Goal: Obtain resource: Download file/media

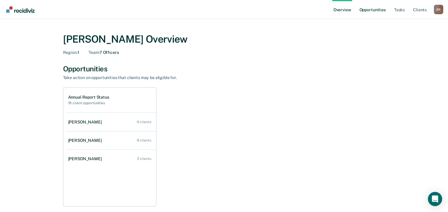
click at [380, 9] on link "Opportunities" at bounding box center [372, 9] width 29 height 19
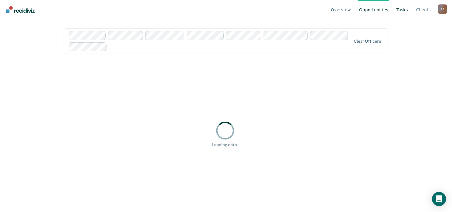
click at [407, 12] on link "Tasks" at bounding box center [402, 9] width 14 height 19
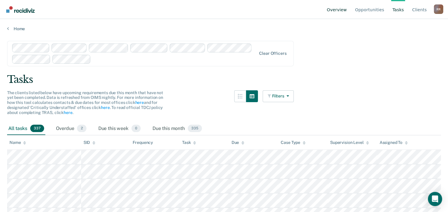
click at [346, 6] on link "Overview" at bounding box center [337, 9] width 22 height 19
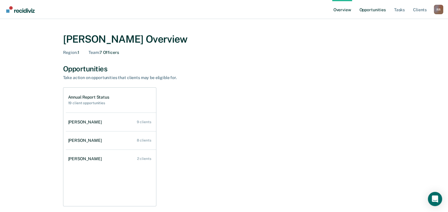
click at [368, 11] on link "Opportunities" at bounding box center [372, 9] width 29 height 19
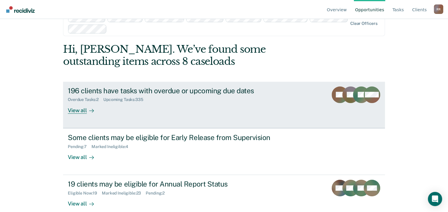
scroll to position [27, 0]
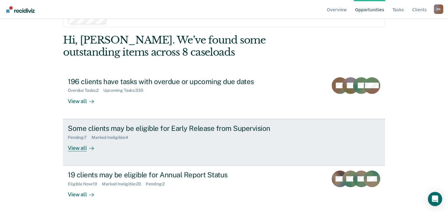
click at [73, 146] on div "View all" at bounding box center [84, 146] width 33 height 12
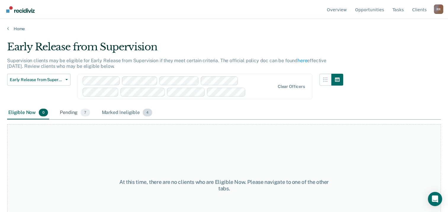
click at [124, 113] on div "Marked Ineligible 4" at bounding box center [127, 112] width 53 height 13
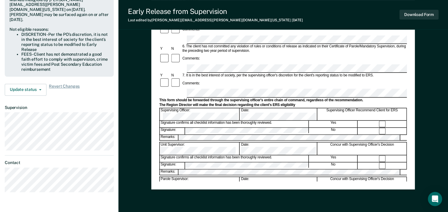
scroll to position [207, 0]
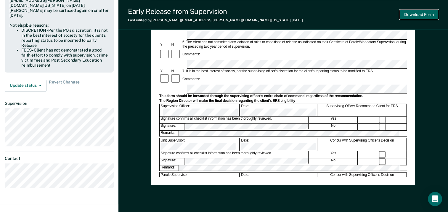
click at [415, 15] on button "Download Form" at bounding box center [418, 15] width 39 height 10
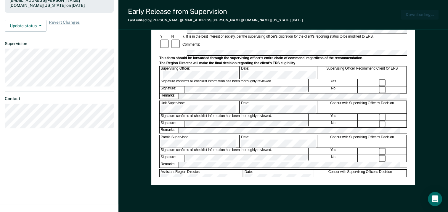
scroll to position [0, 0]
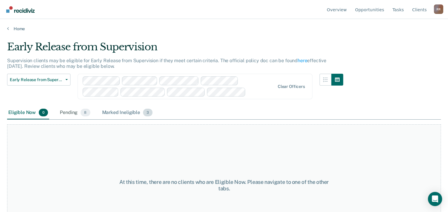
drag, startPoint x: 112, startPoint y: 115, endPoint x: 116, endPoint y: 115, distance: 4.7
click at [112, 115] on div "Marked Ineligible 3" at bounding box center [127, 112] width 53 height 13
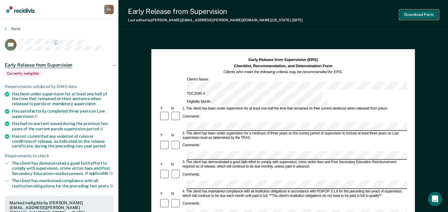
click at [418, 13] on button "Download Form" at bounding box center [418, 15] width 39 height 10
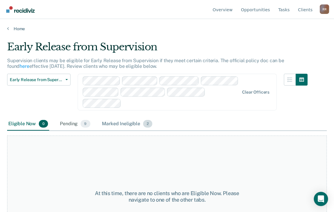
click at [115, 123] on div "Marked Ineligible 2" at bounding box center [127, 123] width 53 height 13
click at [128, 123] on div "Marked Ineligible 2" at bounding box center [127, 123] width 53 height 13
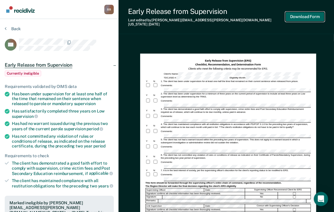
click at [313, 13] on button "Download Form" at bounding box center [304, 17] width 39 height 10
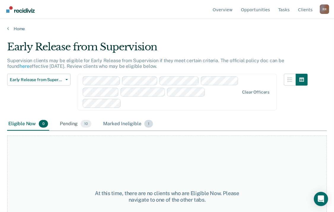
click at [114, 121] on div "Marked Ineligible 1" at bounding box center [128, 123] width 52 height 13
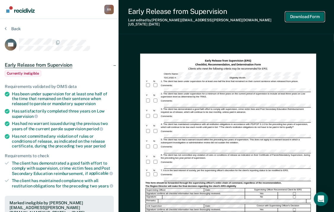
click at [302, 14] on button "Download Form" at bounding box center [304, 17] width 39 height 10
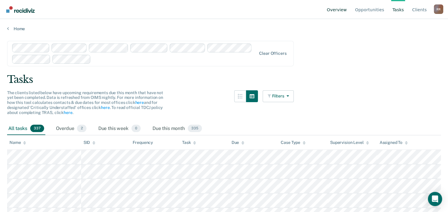
click at [347, 12] on link "Overview" at bounding box center [337, 9] width 22 height 19
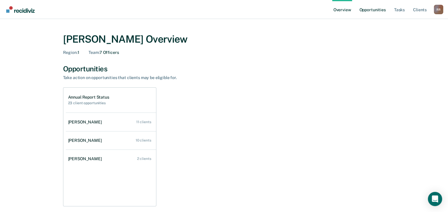
click at [371, 12] on link "Opportunities" at bounding box center [372, 9] width 29 height 19
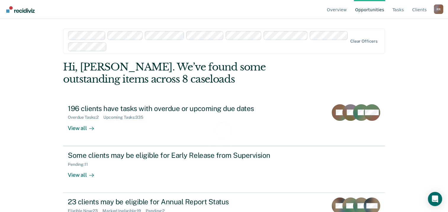
scroll to position [27, 0]
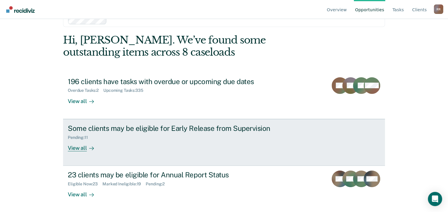
click at [78, 148] on div "View all" at bounding box center [84, 146] width 33 height 12
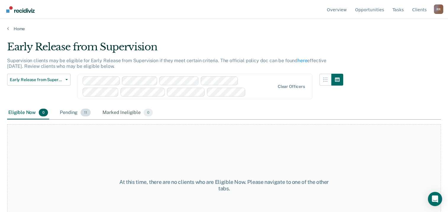
click at [75, 113] on div "Pending 11" at bounding box center [75, 112] width 33 height 13
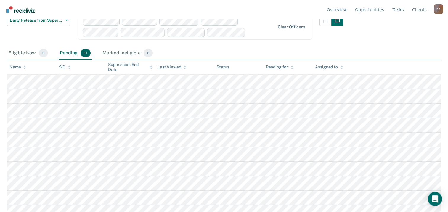
scroll to position [81, 0]
